Goal: Find specific page/section: Find specific page/section

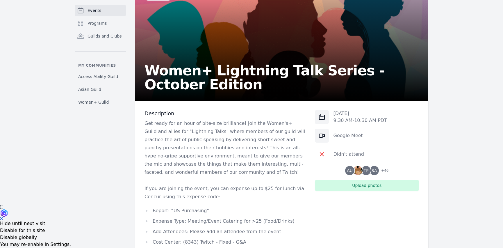
scroll to position [45, 0]
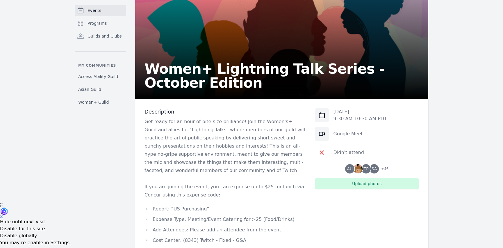
click at [366, 162] on div "[DATE] 9:30 AM - 10:30 AM PDT Google Meet Didn't attend AU TP SA + 46 Upload ph…" at bounding box center [367, 148] width 104 height 81
click at [362, 168] on img at bounding box center [357, 168] width 9 height 9
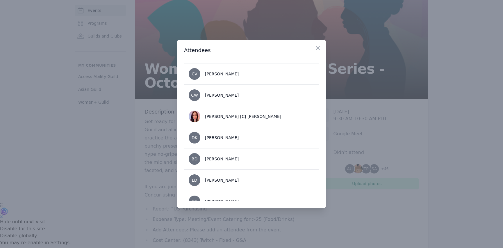
scroll to position [105, 0]
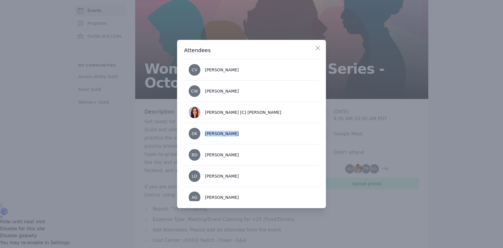
drag, startPoint x: 230, startPoint y: 133, endPoint x: 200, endPoint y: 132, distance: 29.7
click at [200, 132] on li "DK [PERSON_NAME]" at bounding box center [251, 133] width 135 height 21
drag, startPoint x: 234, startPoint y: 156, endPoint x: 206, endPoint y: 153, distance: 28.7
click at [206, 153] on li "BD [PERSON_NAME]" at bounding box center [251, 154] width 135 height 21
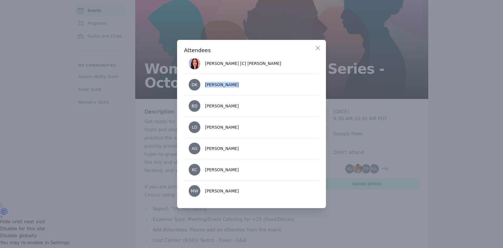
scroll to position [177, 0]
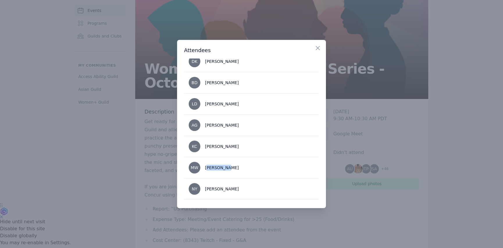
drag, startPoint x: 228, startPoint y: 168, endPoint x: 208, endPoint y: 165, distance: 20.3
click at [208, 165] on div "[PERSON_NAME]" at bounding box center [222, 167] width 34 height 6
drag, startPoint x: 234, startPoint y: 146, endPoint x: 207, endPoint y: 145, distance: 27.0
click at [207, 145] on div "[PERSON_NAME]" at bounding box center [222, 146] width 34 height 6
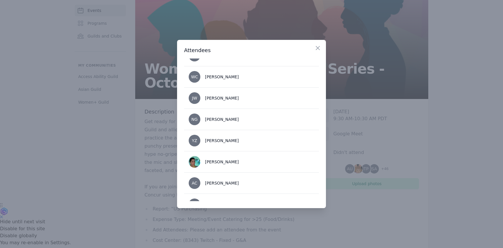
scroll to position [357, 0]
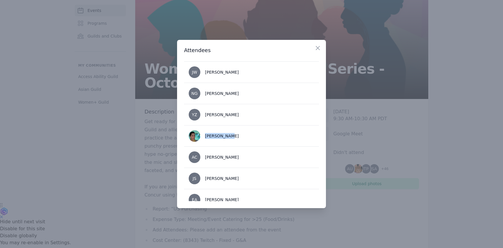
drag, startPoint x: 227, startPoint y: 136, endPoint x: 205, endPoint y: 136, distance: 21.2
click at [205, 136] on div "[PERSON_NAME]" at bounding box center [222, 136] width 34 height 6
copy div "[PERSON_NAME]"
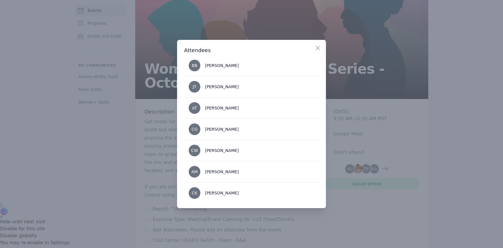
scroll to position [852, 0]
click at [319, 48] on icon "button" at bounding box center [317, 47] width 7 height 7
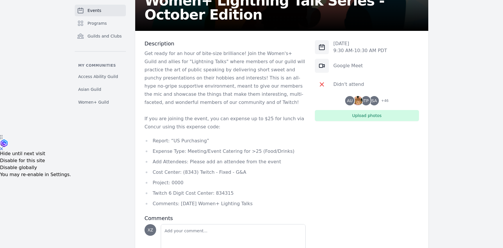
scroll to position [132, 0]
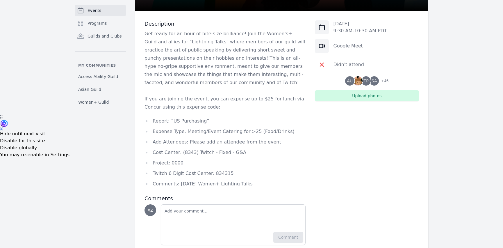
click at [223, 172] on li "Twitch 6 Digit Cost Center: 834315" at bounding box center [224, 173] width 161 height 8
copy li "834315"
drag, startPoint x: 178, startPoint y: 184, endPoint x: 253, endPoint y: 183, distance: 75.0
click at [253, 183] on li "Comments: [DATE] Women+ Lighting Talks" at bounding box center [224, 184] width 161 height 8
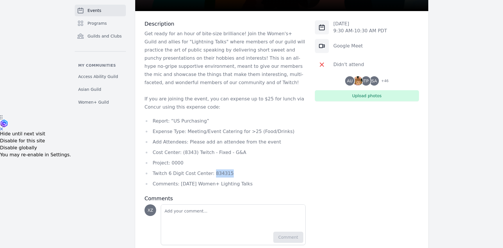
copy li "[DATE] Women+ Lighting Talks"
click at [358, 82] on img at bounding box center [357, 80] width 9 height 9
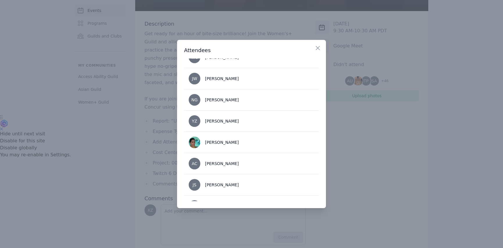
scroll to position [350, 0]
drag, startPoint x: 227, startPoint y: 142, endPoint x: 205, endPoint y: 144, distance: 22.7
click at [205, 144] on li "[PERSON_NAME]" at bounding box center [251, 142] width 135 height 21
copy div "[PERSON_NAME]"
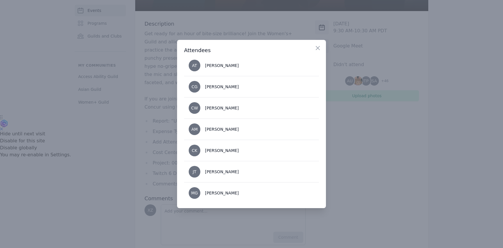
scroll to position [918, 0]
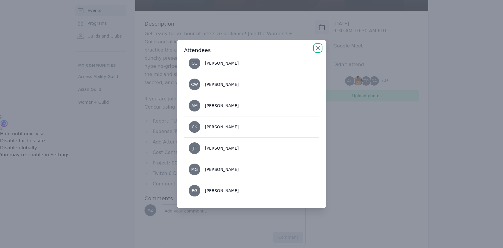
click at [318, 51] on icon "button" at bounding box center [317, 47] width 7 height 7
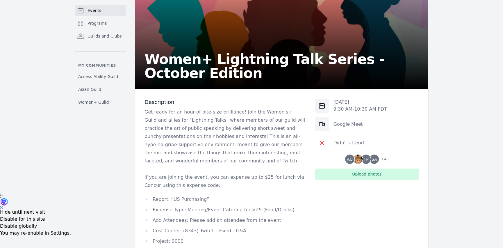
scroll to position [0, 0]
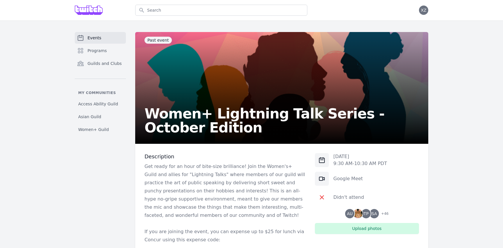
click at [118, 36] on link "Events" at bounding box center [100, 38] width 51 height 12
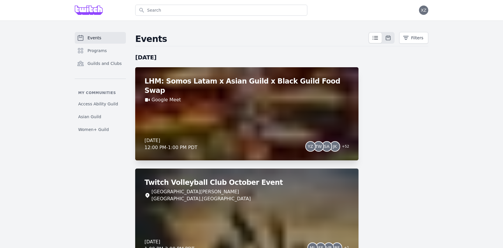
click at [227, 111] on div "LHM: Somos Latam x Asian Guild x Black Guild Food Swap Google Meet [DATE] 12:00…" at bounding box center [246, 113] width 223 height 93
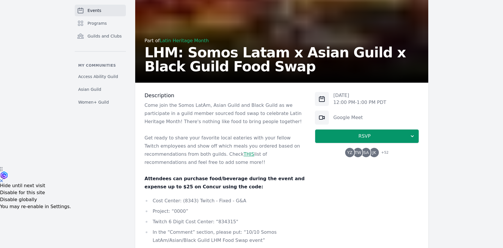
scroll to position [108, 0]
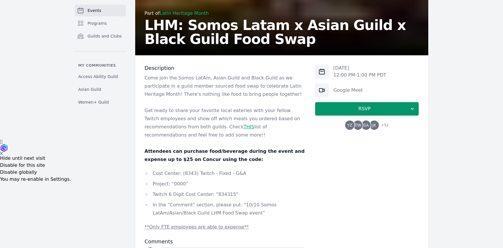
click at [353, 126] on span "YZ" at bounding box center [349, 124] width 9 height 9
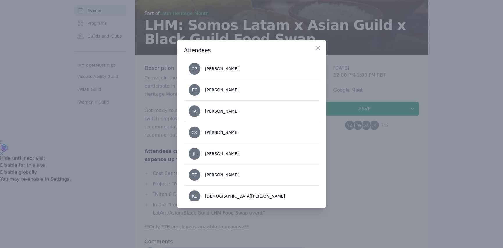
scroll to position [278, 0]
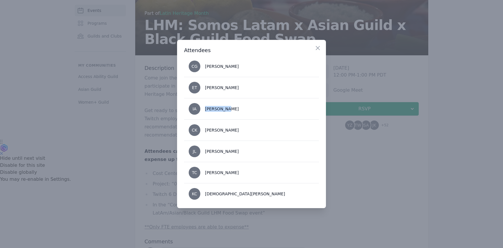
drag, startPoint x: 226, startPoint y: 110, endPoint x: 205, endPoint y: 111, distance: 21.8
click at [205, 111] on li "IA [PERSON_NAME]" at bounding box center [251, 108] width 135 height 21
copy div "[PERSON_NAME]"
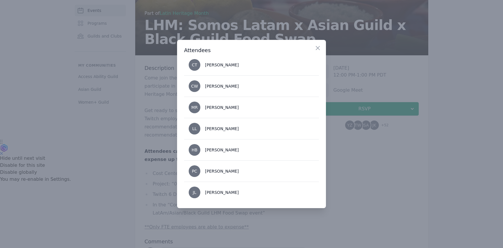
scroll to position [450, 0]
